Goal: Register for event/course

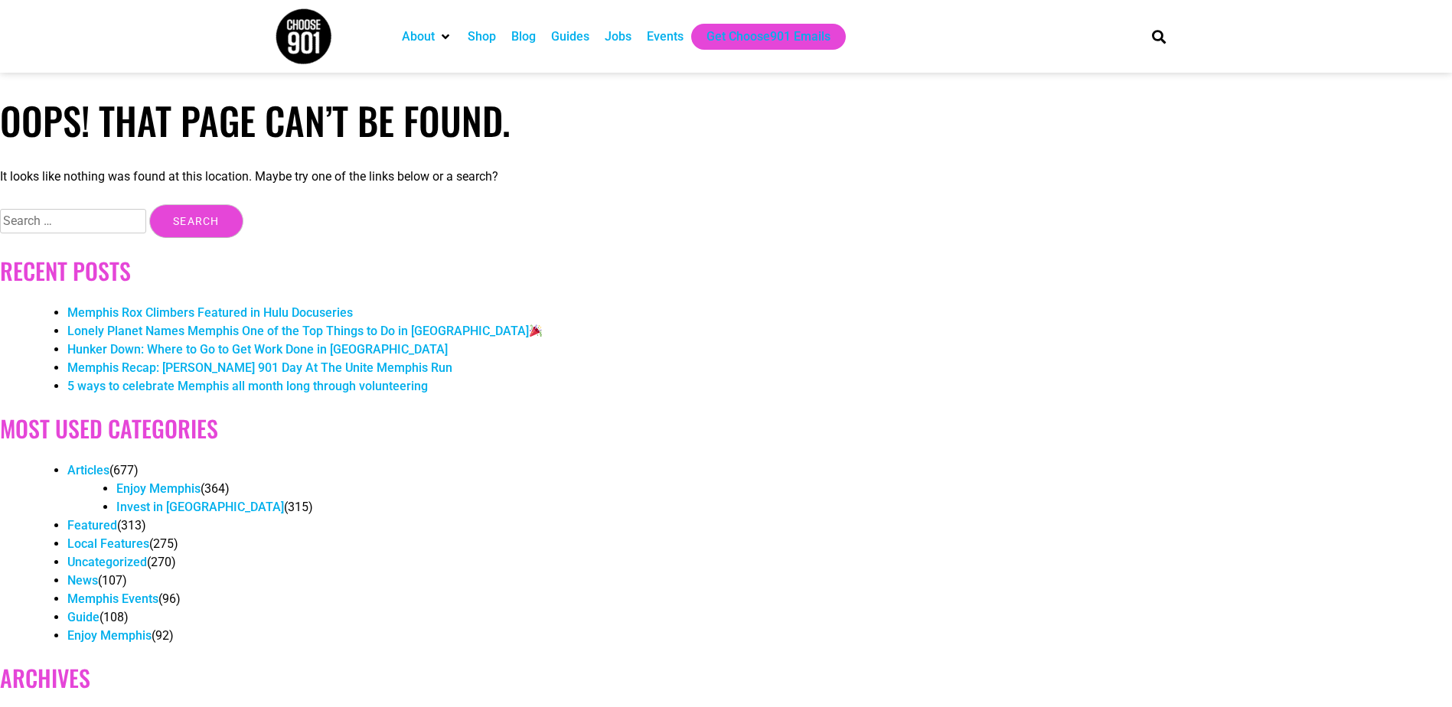
click at [653, 32] on div "Events" at bounding box center [665, 37] width 37 height 18
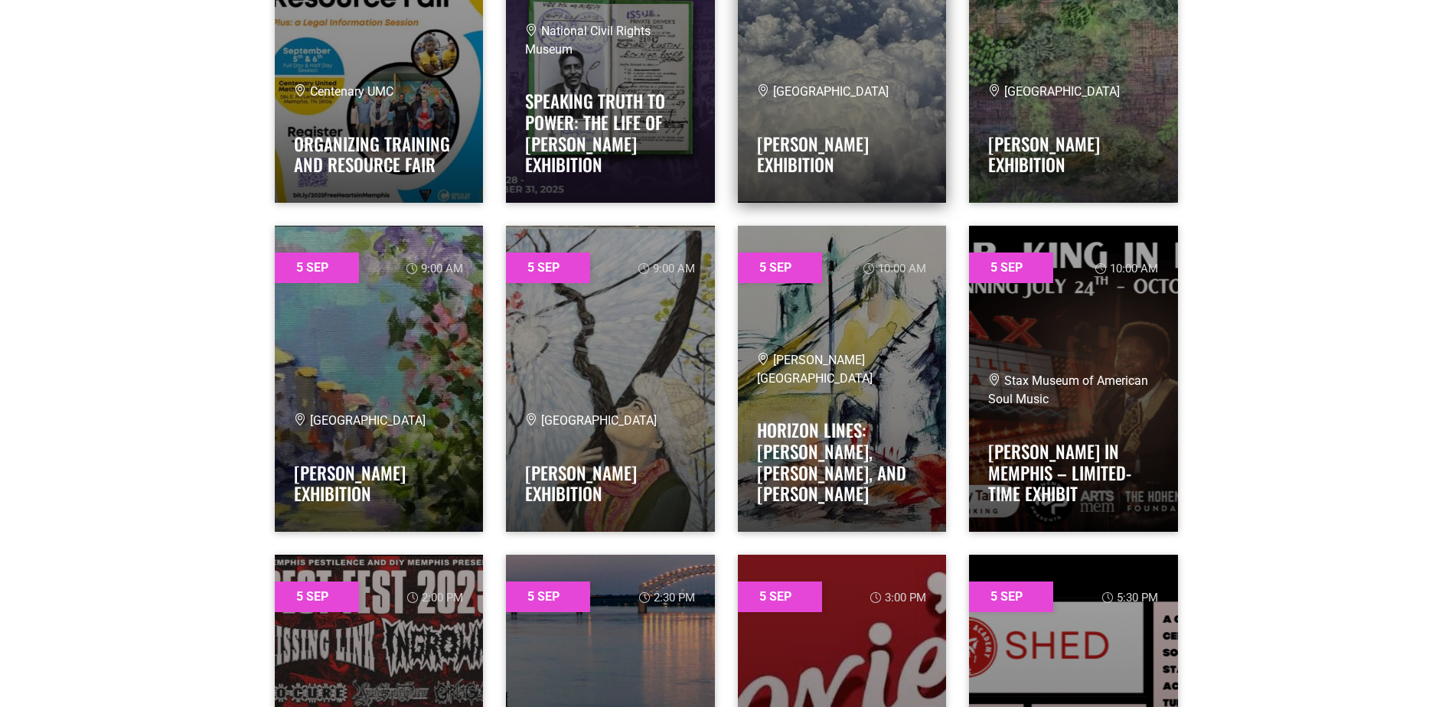
scroll to position [765, 0]
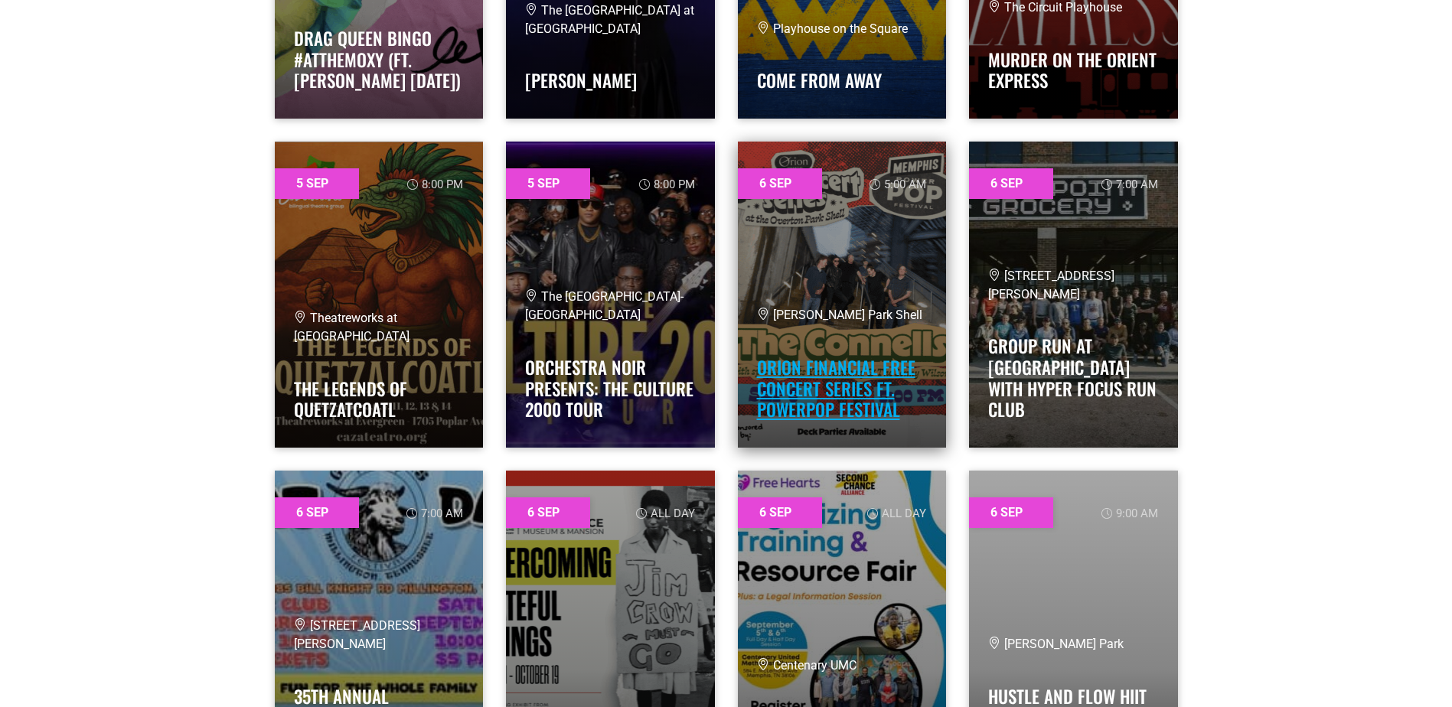
scroll to position [2755, 0]
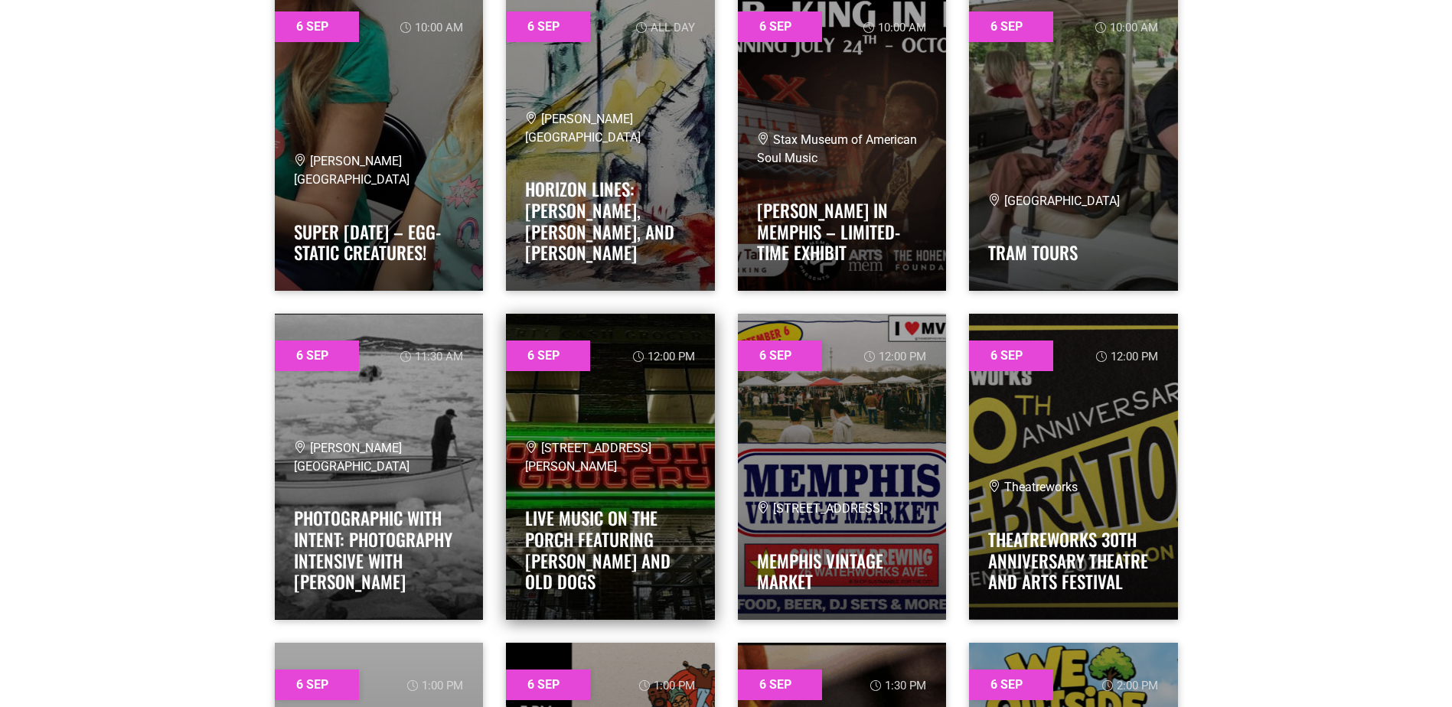
scroll to position [4286, 0]
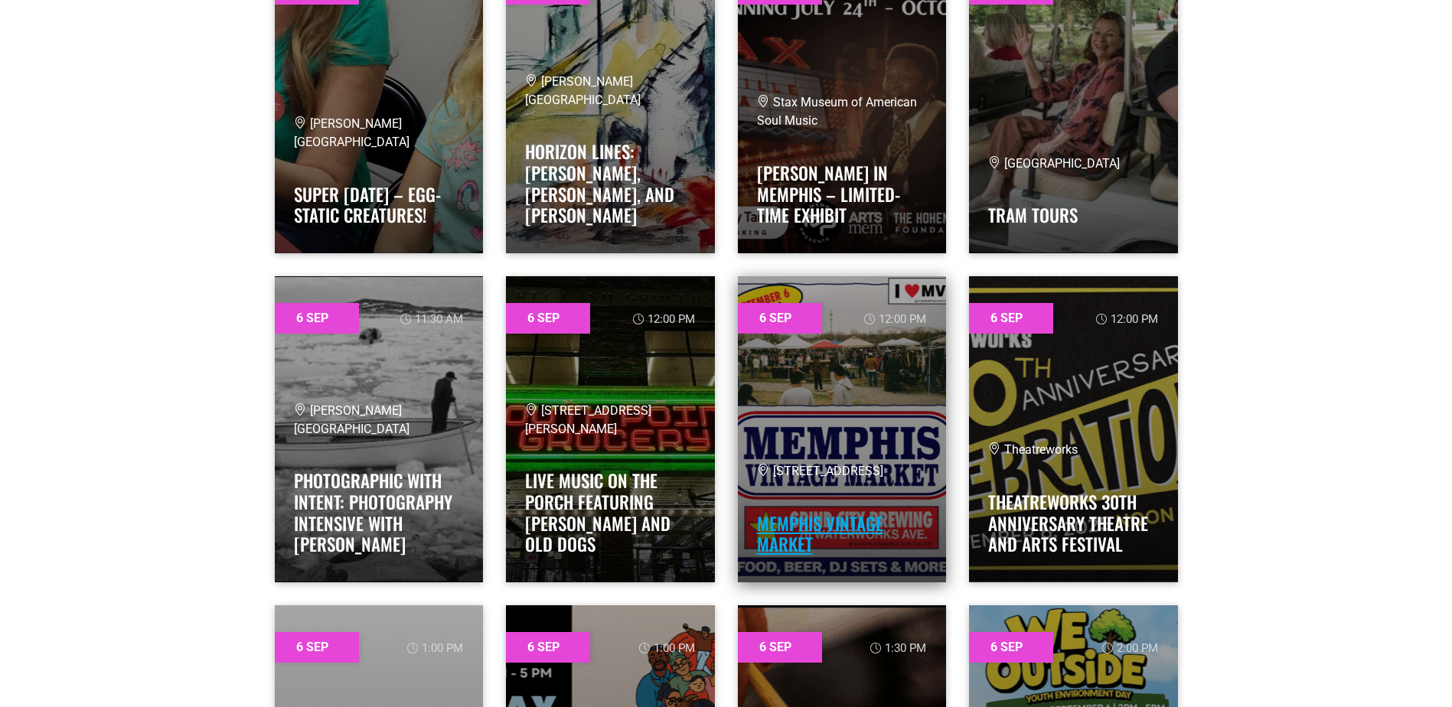
click at [835, 523] on link "MEMPHIS VINTAGE MARKET" at bounding box center [820, 533] width 126 height 47
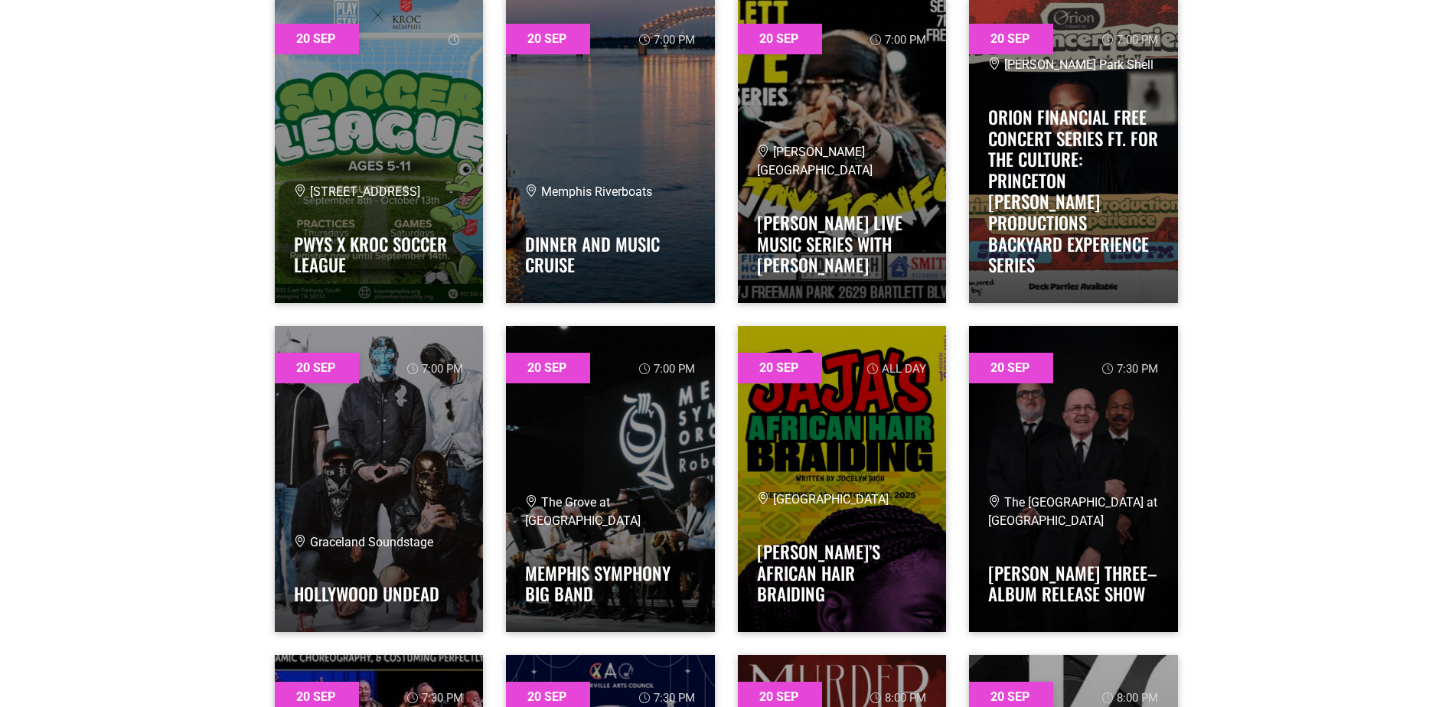
scroll to position [37806, 0]
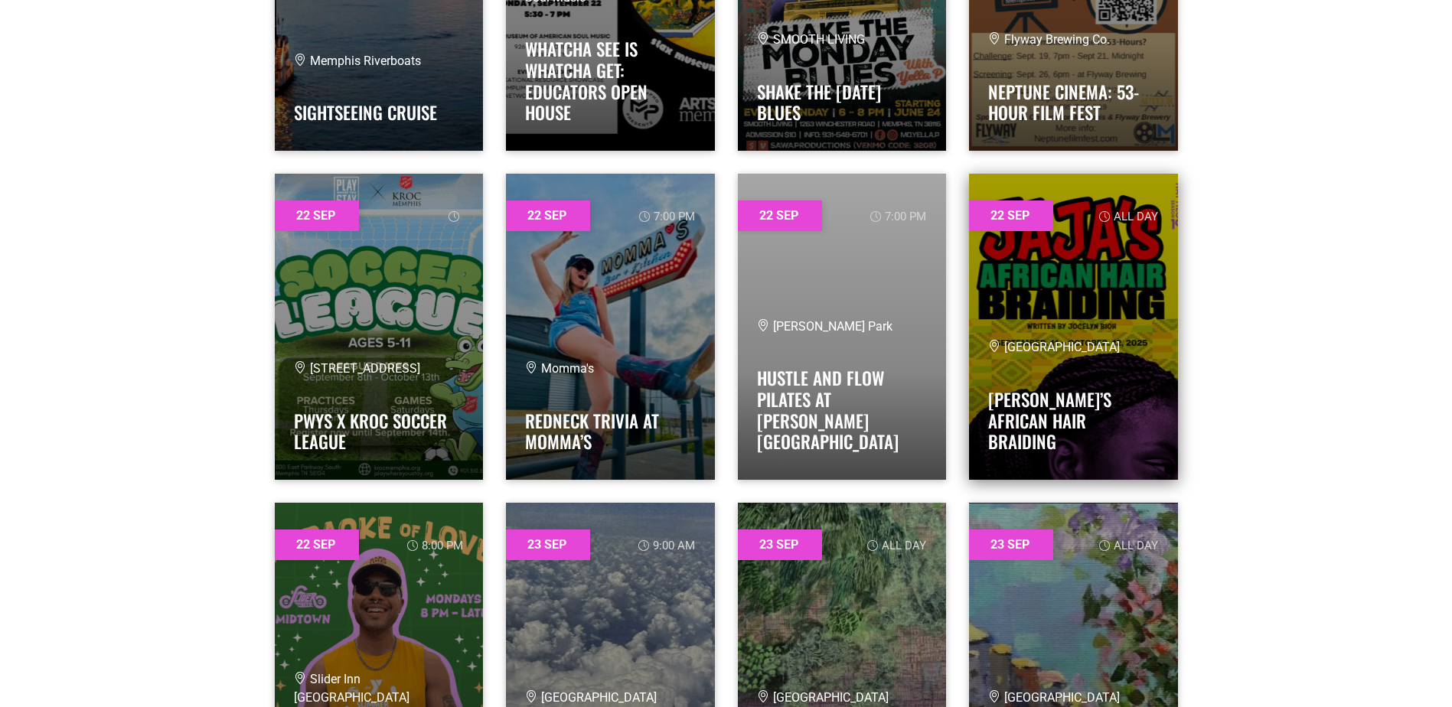
scroll to position [41250, 0]
